Goal: Task Accomplishment & Management: Understand process/instructions

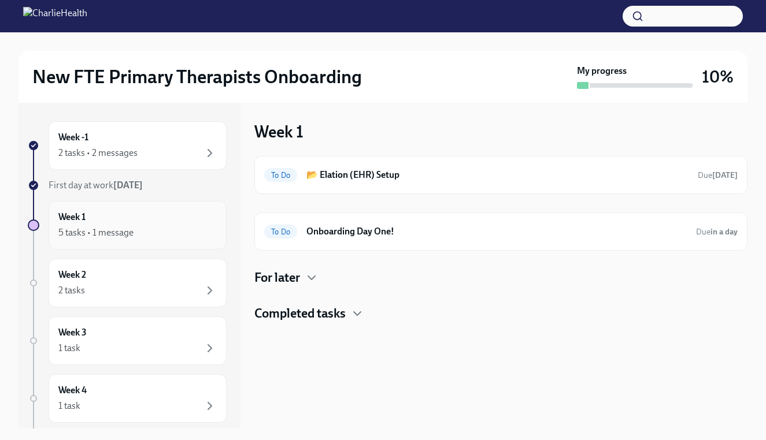
click at [167, 226] on div "5 tasks • 1 message" at bounding box center [137, 233] width 158 height 14
click at [166, 218] on div "Week 1 5 tasks • 1 message" at bounding box center [137, 225] width 158 height 29
click at [164, 237] on div "5 tasks • 1 message" at bounding box center [137, 233] width 158 height 14
click at [426, 227] on h6 "Onboarding Day One!" at bounding box center [496, 231] width 380 height 13
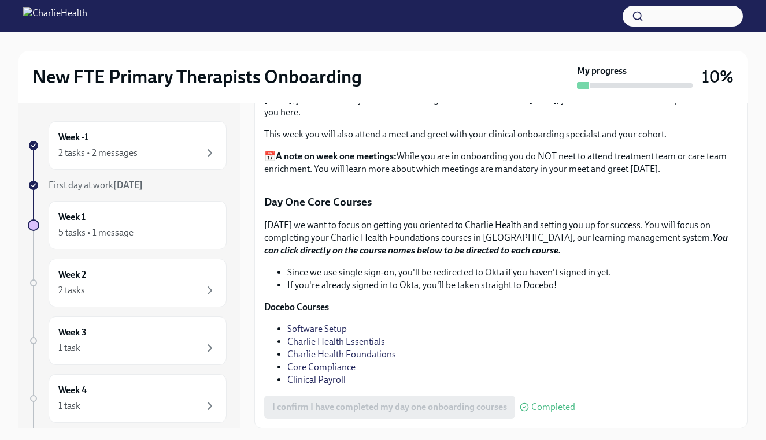
scroll to position [117, 0]
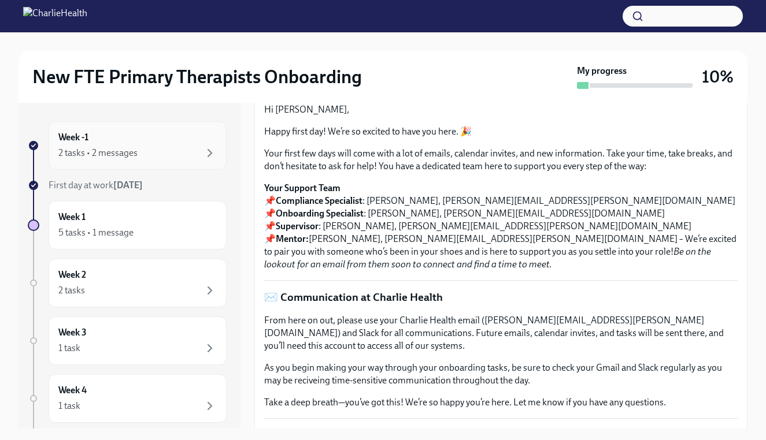
click at [173, 147] on div "2 tasks • 2 messages" at bounding box center [137, 153] width 158 height 14
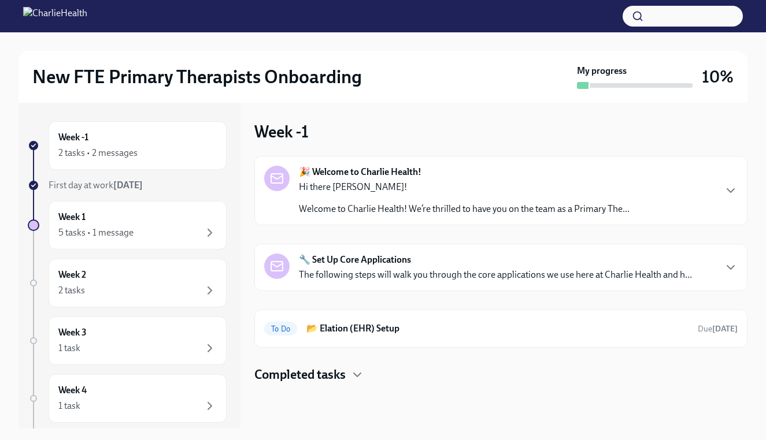
click at [426, 196] on div "Hi there [PERSON_NAME]! Welcome to Charlie Health! We’re thrilled to have you o…" at bounding box center [464, 198] width 331 height 35
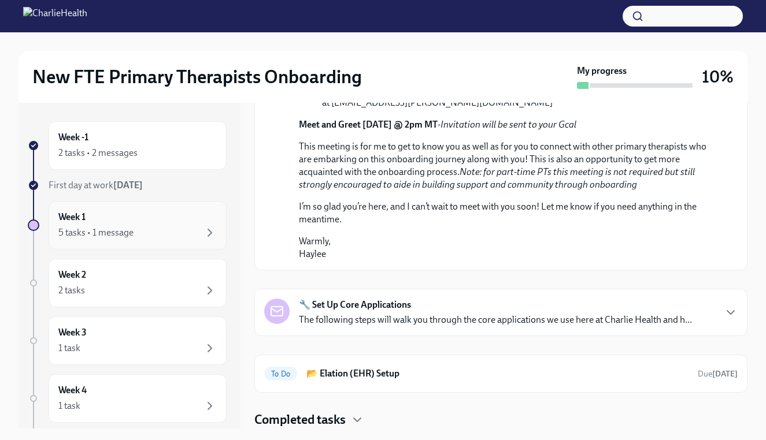
click at [139, 217] on div "Week 1 5 tasks • 1 message" at bounding box center [137, 225] width 158 height 29
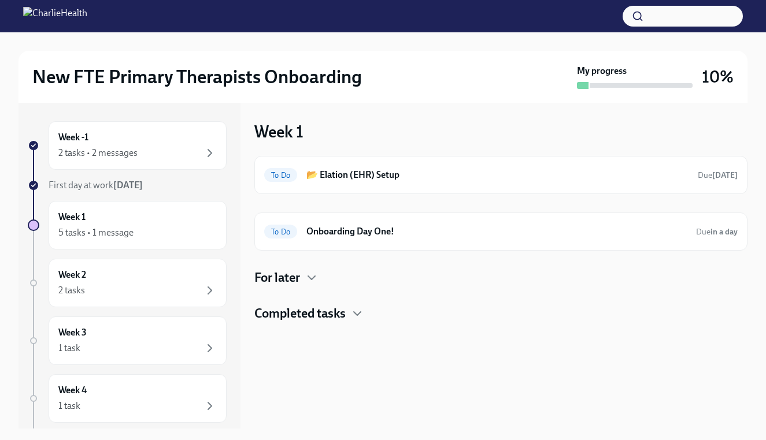
click at [304, 278] on div "For later" at bounding box center [500, 277] width 493 height 17
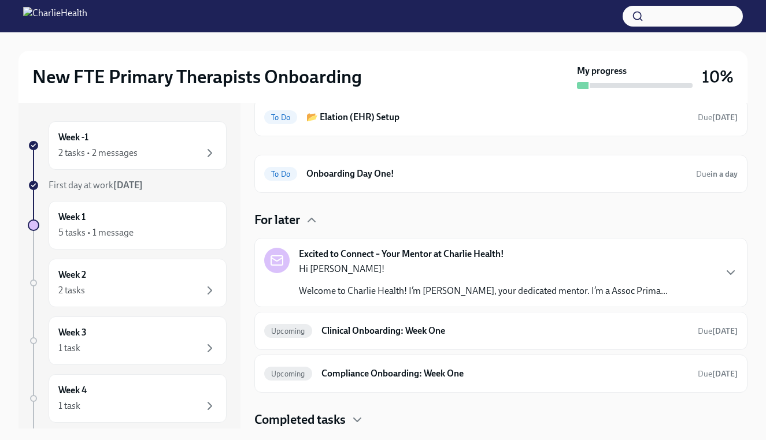
click at [422, 263] on p "Hi [PERSON_NAME]!" at bounding box center [483, 269] width 369 height 13
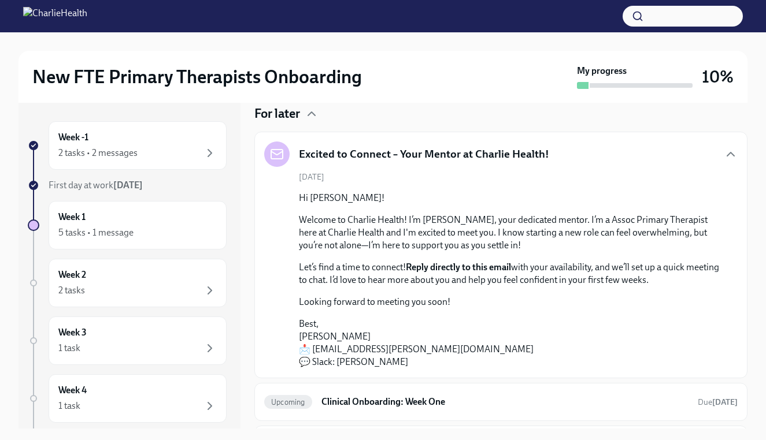
scroll to position [168, 0]
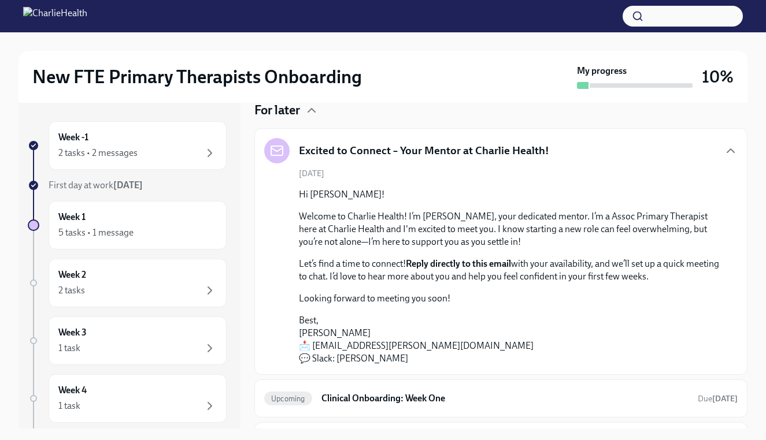
click at [379, 303] on p "Looking forward to meeting you soon!" at bounding box center [509, 298] width 420 height 13
click at [152, 232] on div "5 tasks • 1 message" at bounding box center [137, 233] width 158 height 14
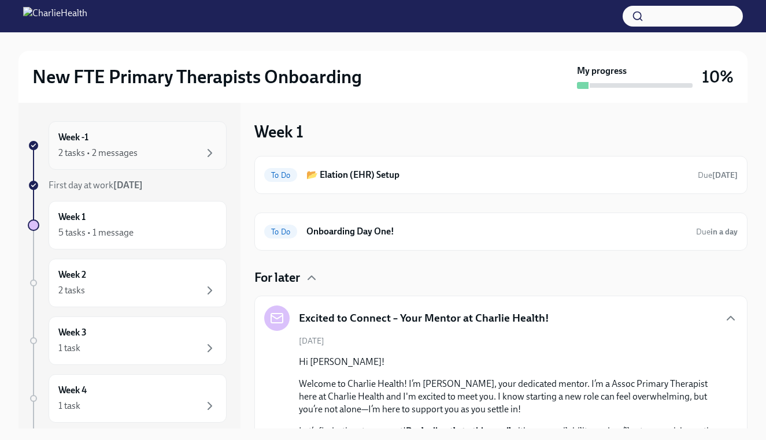
scroll to position [0, 0]
click at [123, 144] on div "Week -1 2 tasks • 2 messages" at bounding box center [137, 145] width 158 height 29
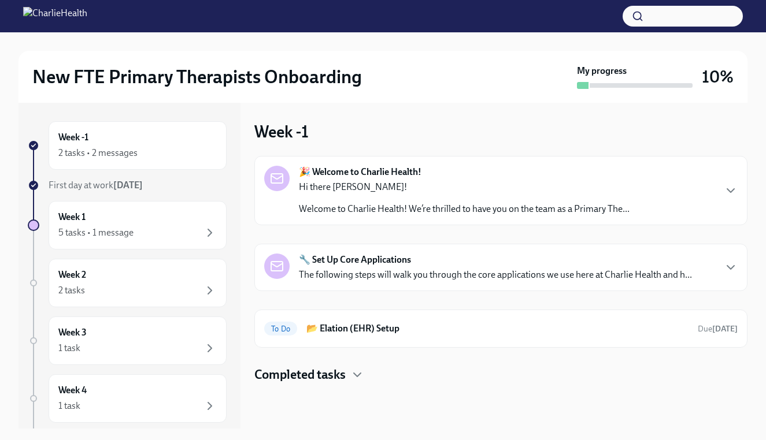
click at [471, 249] on div "🔧 Set Up Core Applications The following steps will walk you through the core a…" at bounding box center [500, 267] width 493 height 47
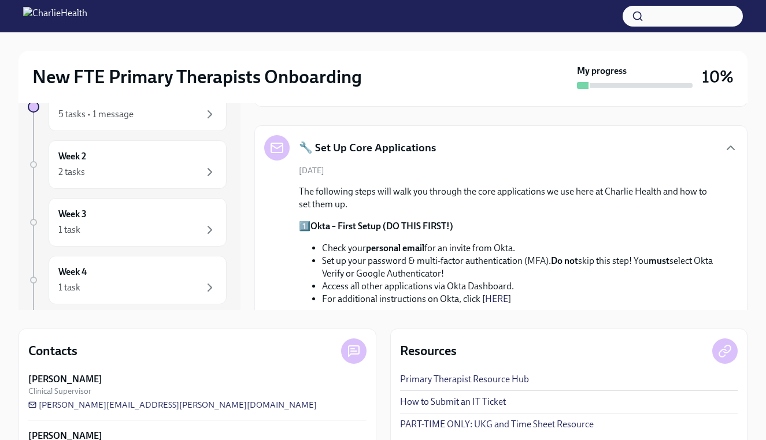
scroll to position [90, 0]
